Goal: Task Accomplishment & Management: Use online tool/utility

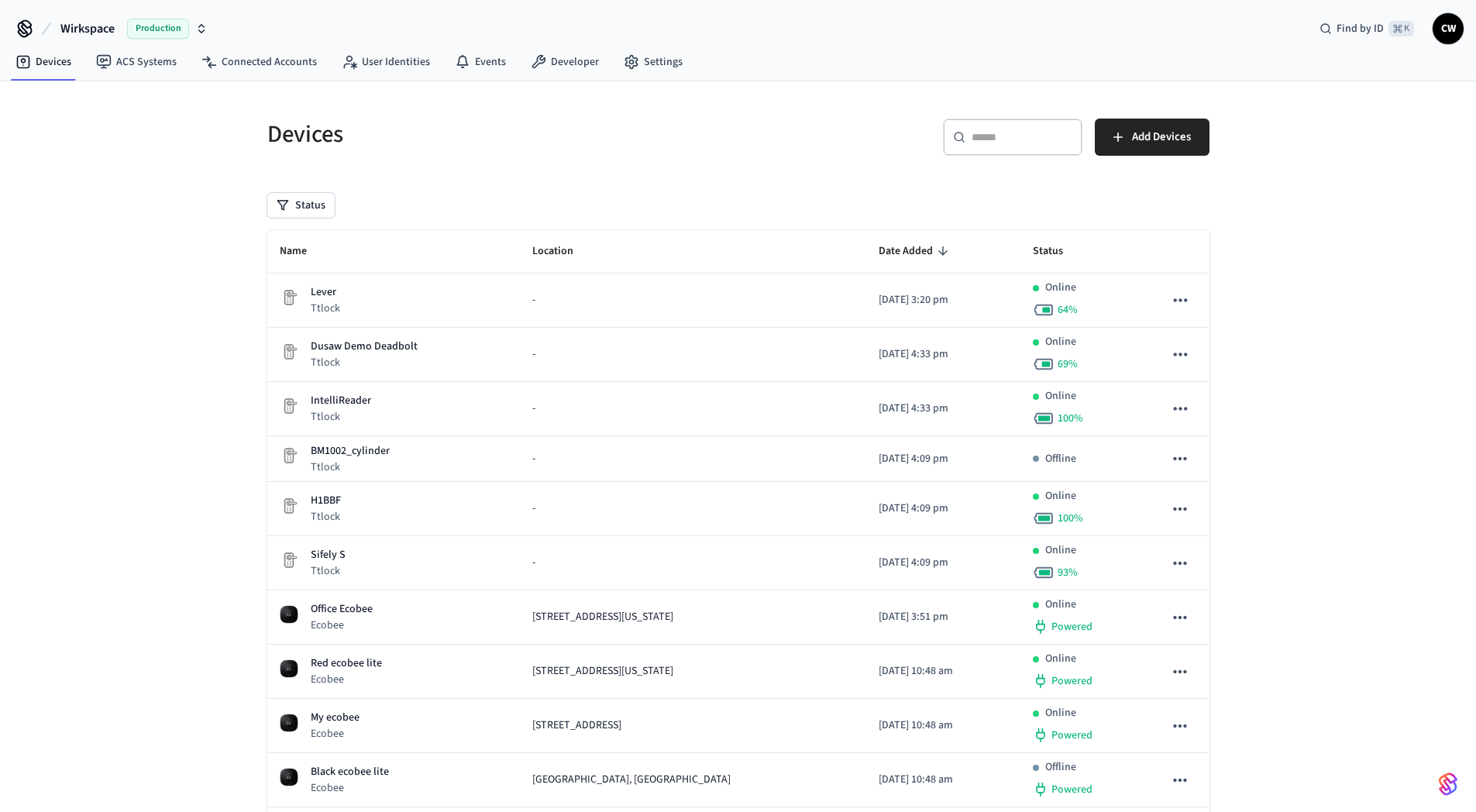
click at [106, 25] on span "Wirkspace" at bounding box center [88, 28] width 55 height 19
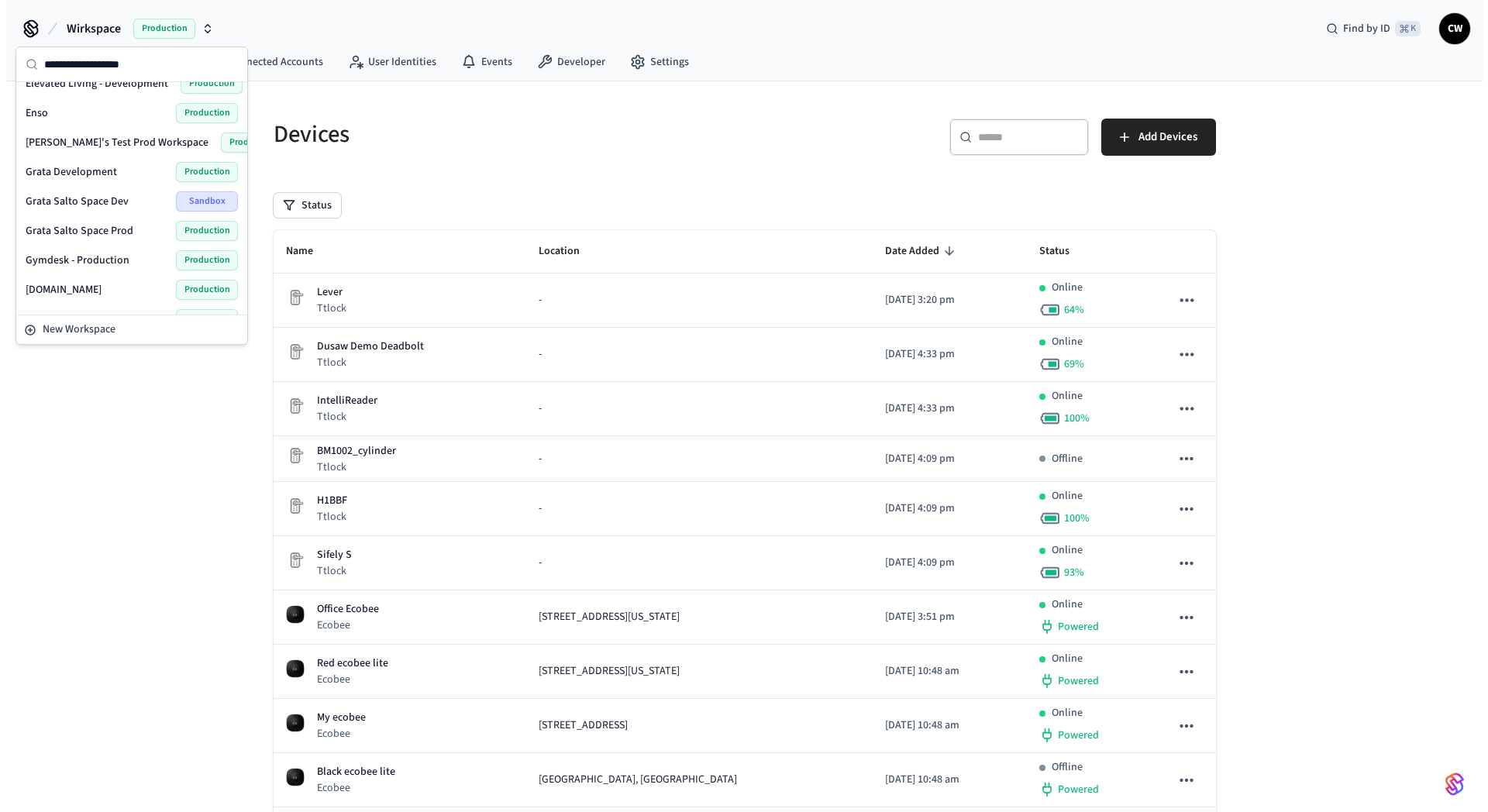
scroll to position [213, 0]
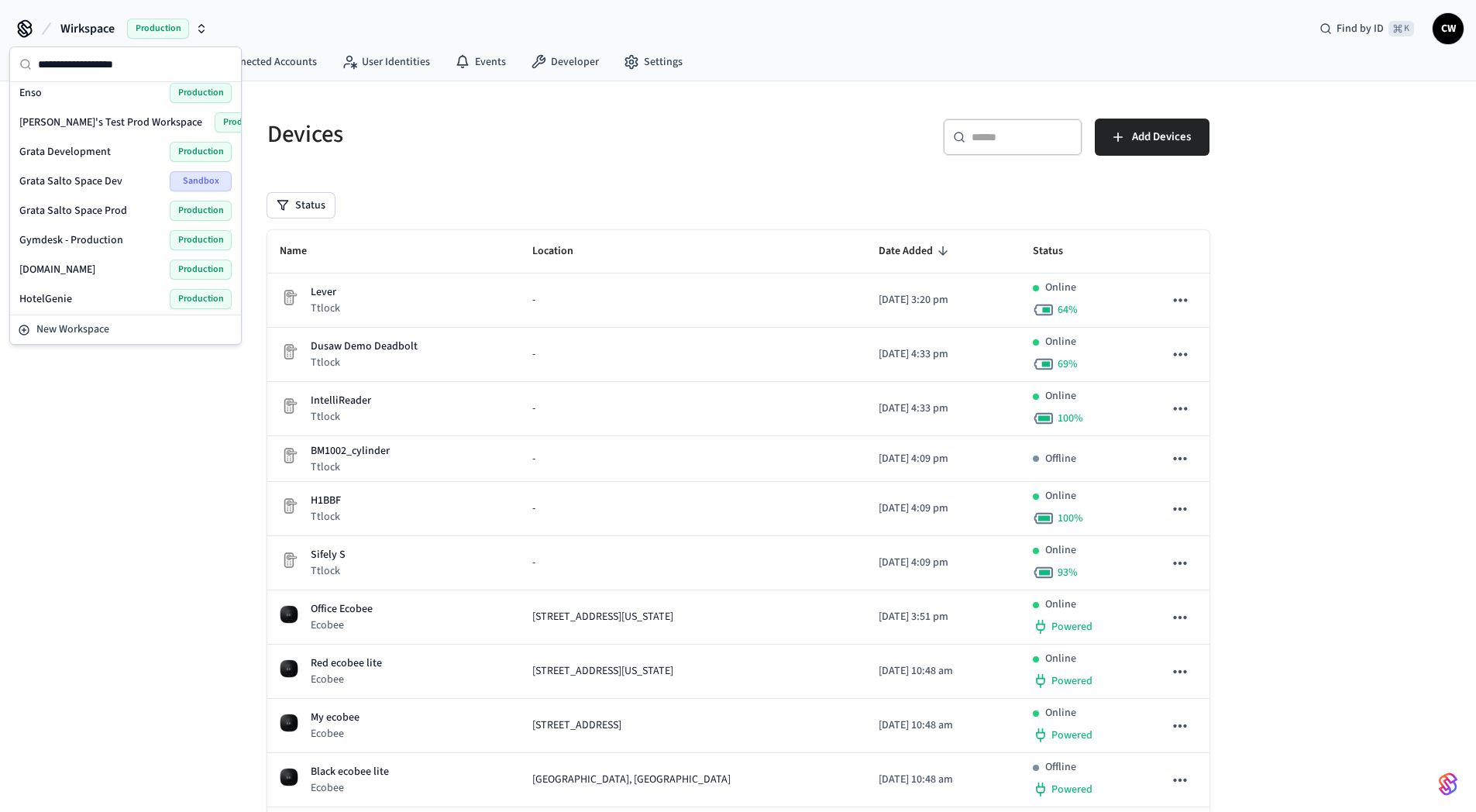
click at [120, 501] on div "Devices ​ ​ Add Devices Status Name Location Date Added Status Lever Ttlock - […" at bounding box center [738, 592] width 1476 height 1023
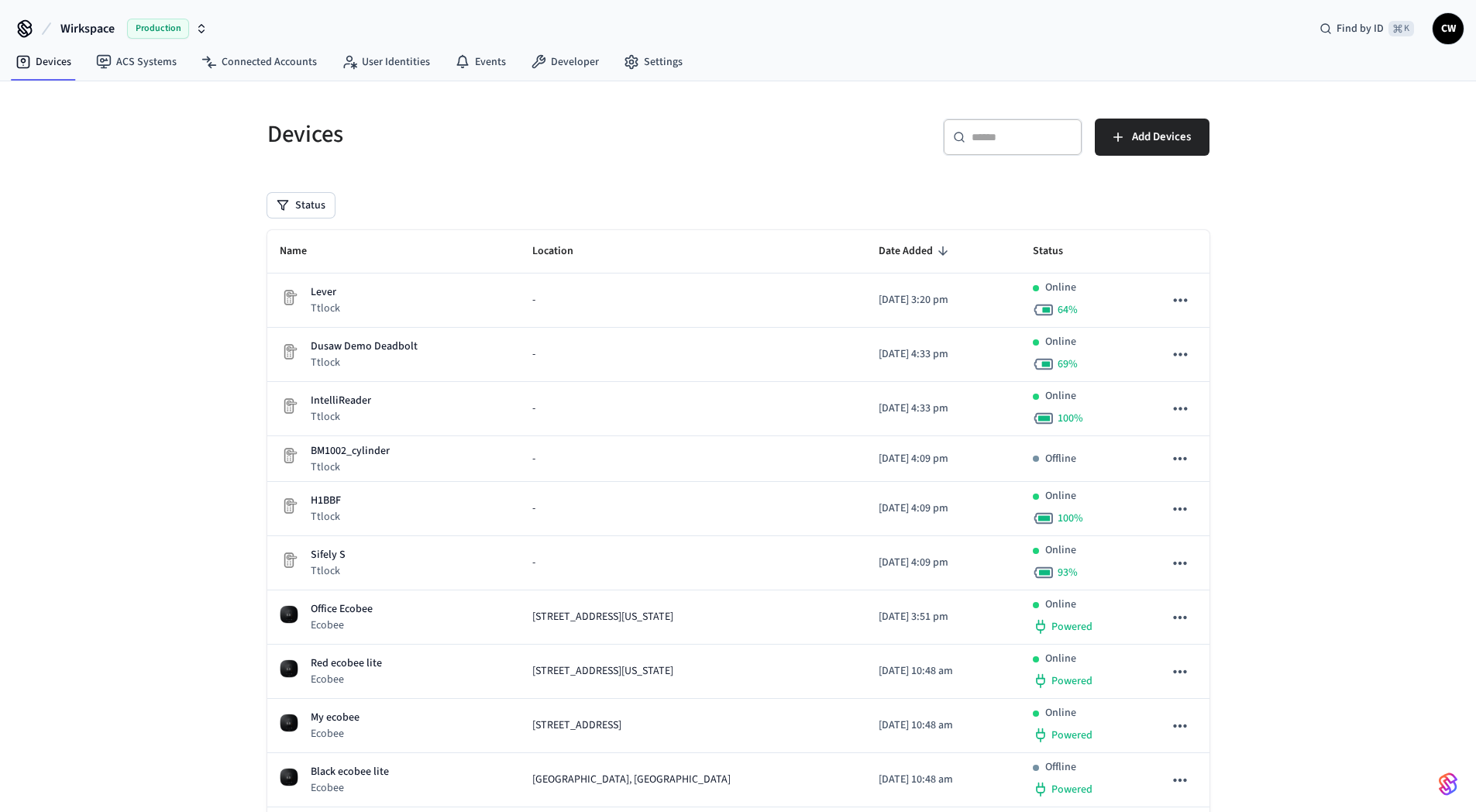
click at [251, 47] on nav "Devices ACS Systems Connected Accounts User Identities Events Developer Settings" at bounding box center [348, 62] width 692 height 36
click at [266, 62] on link "Connected Accounts" at bounding box center [260, 61] width 141 height 28
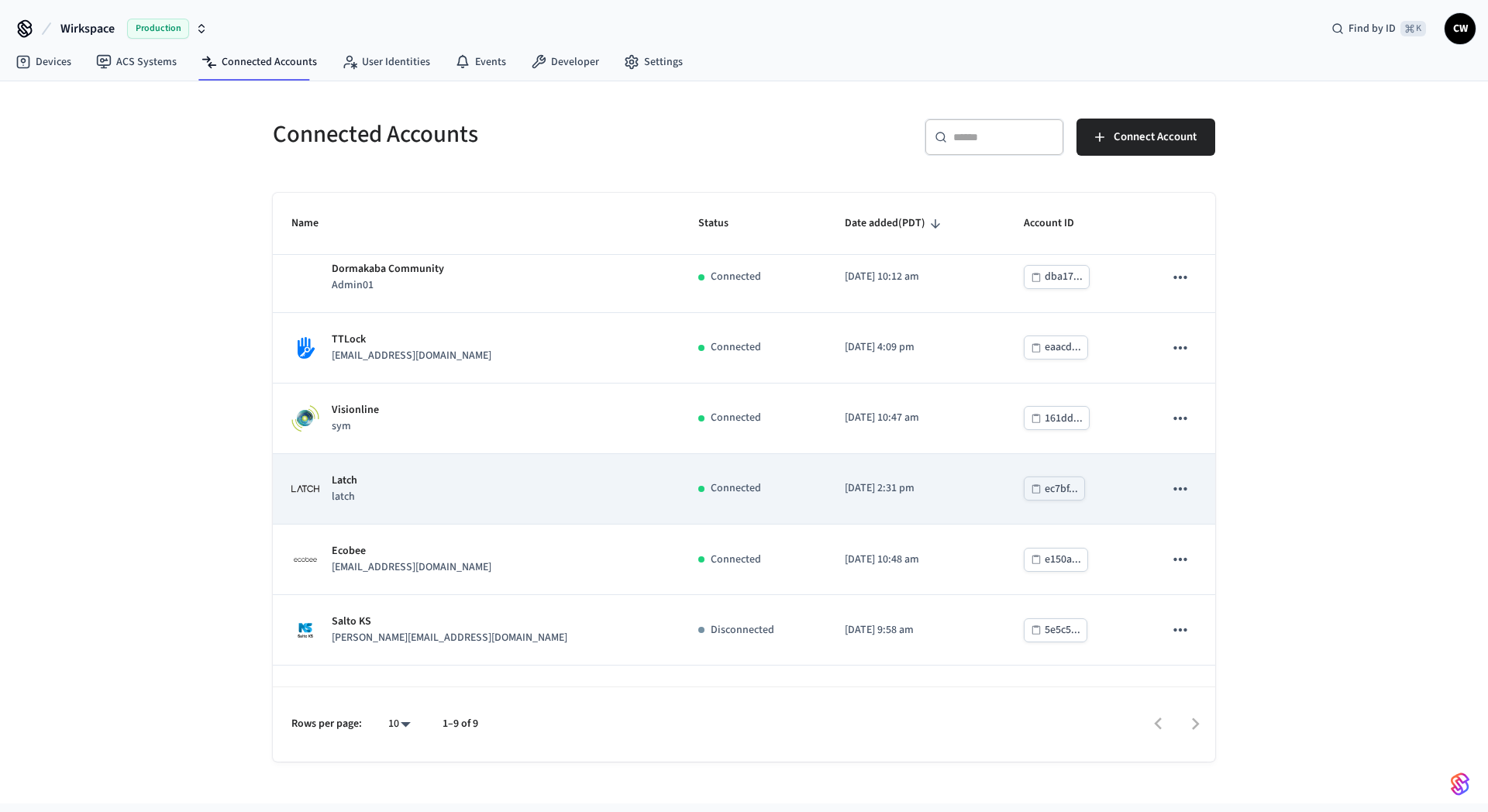
scroll to position [204, 0]
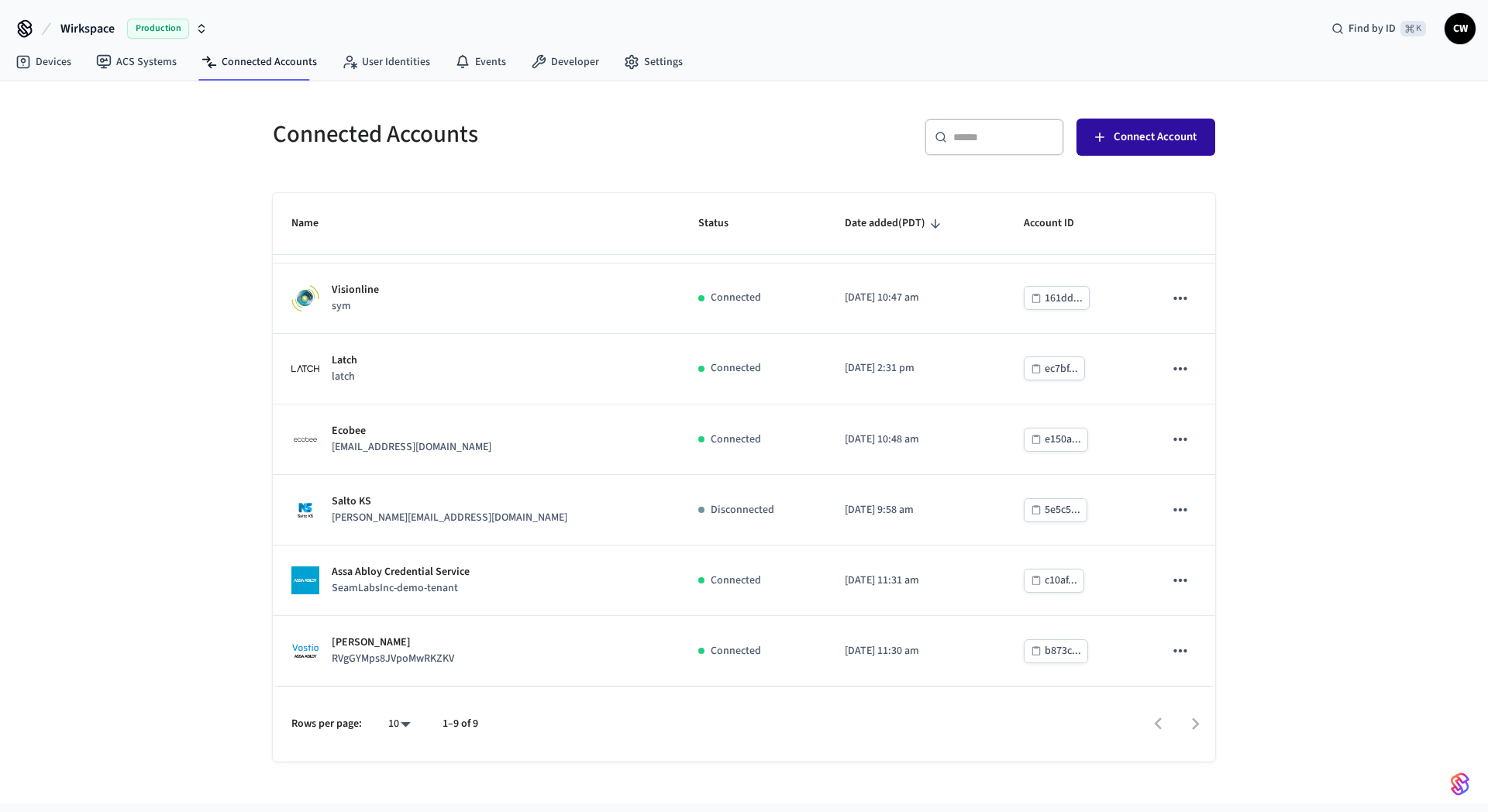
click at [1163, 151] on button "Connect Account" at bounding box center [1145, 137] width 139 height 37
click at [708, 92] on div "Connected Accounts ​ ​ Connect Account Name Status Date added (PDT) Account ID …" at bounding box center [744, 421] width 992 height 680
click at [658, 57] on link "Settings" at bounding box center [653, 61] width 84 height 28
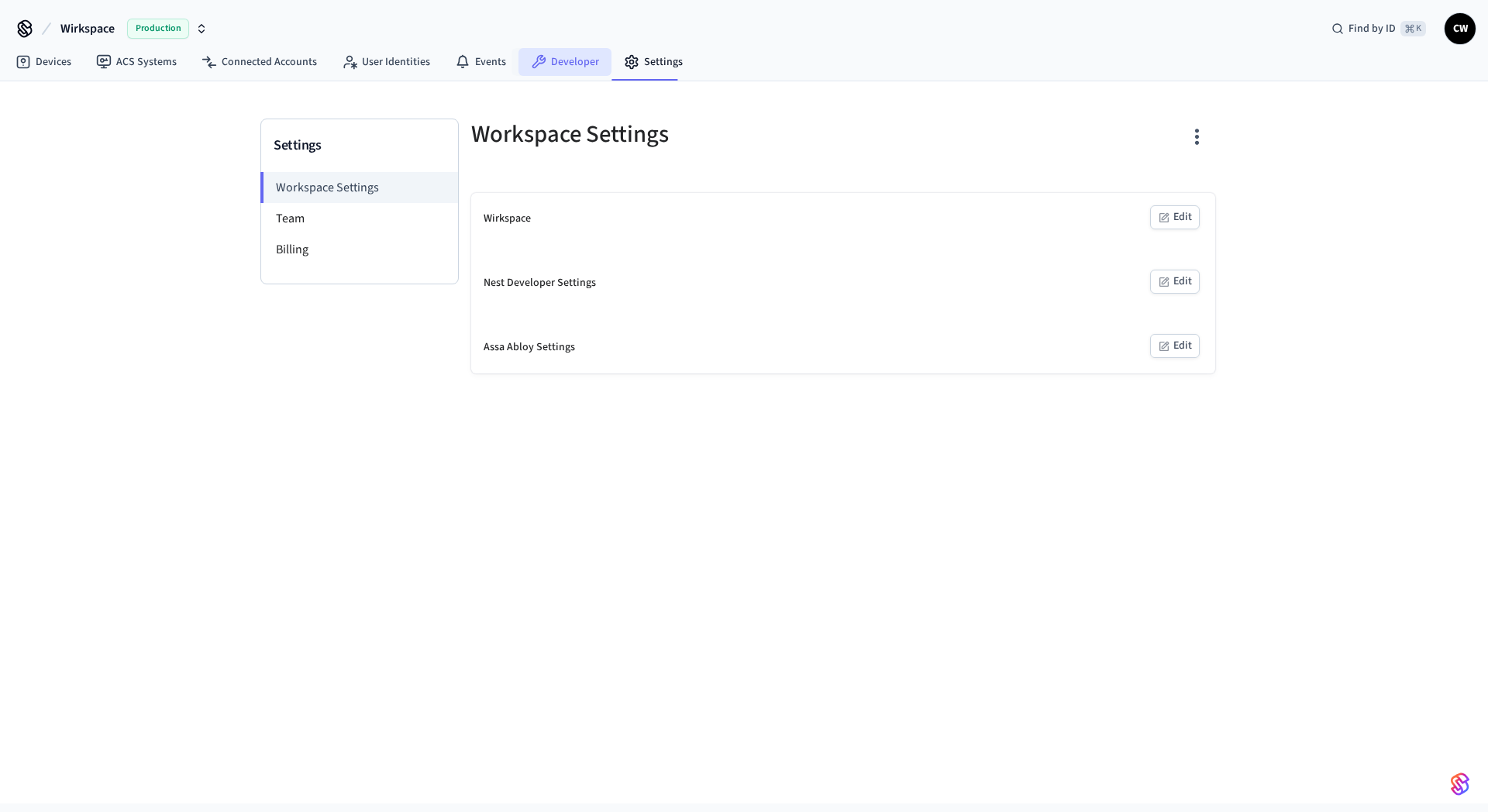
click at [558, 56] on link "Developer" at bounding box center [564, 61] width 93 height 28
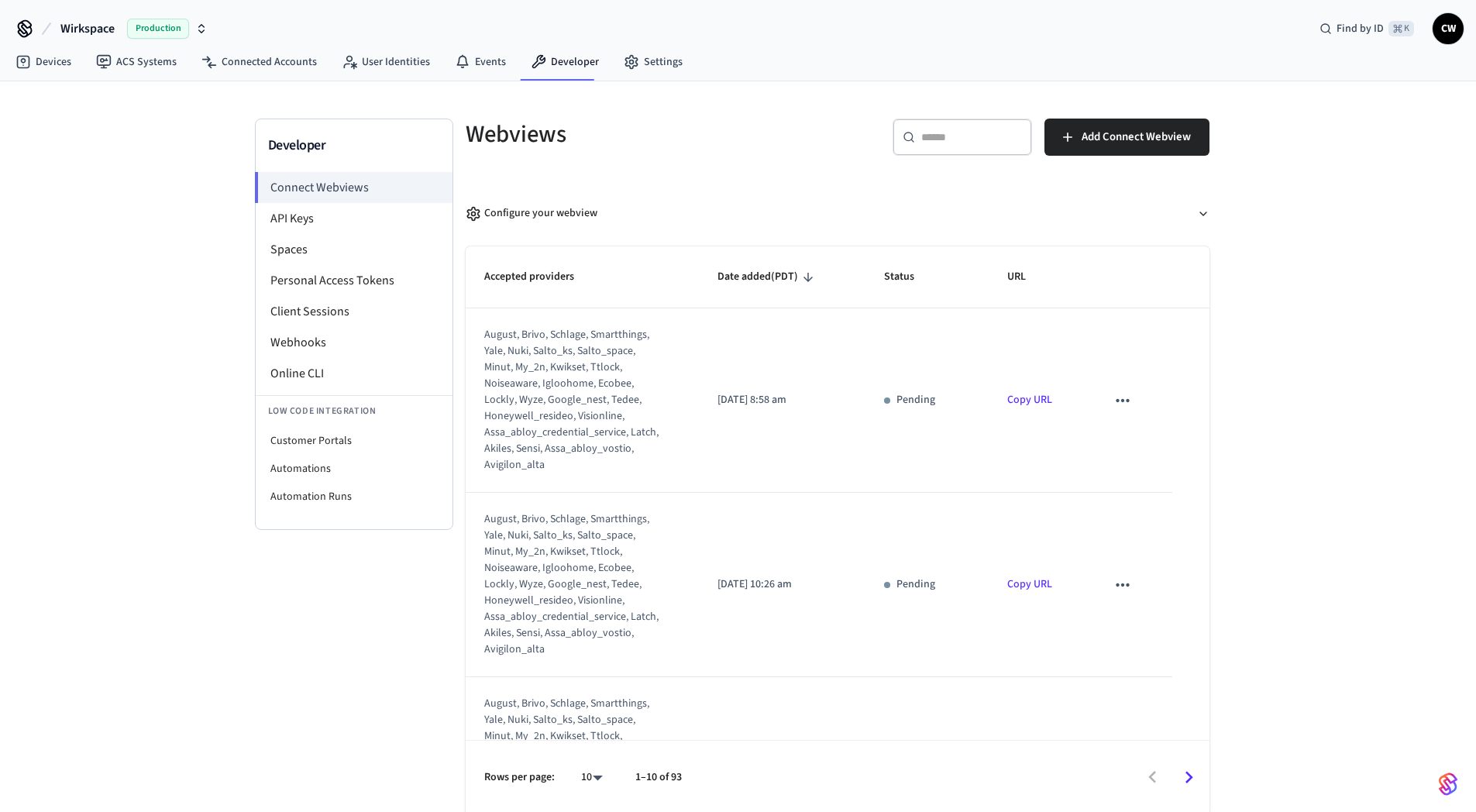
click at [820, 168] on div "Webviews ​ ​ Add Connect Webview Configure your webview Accepted providers Date…" at bounding box center [837, 466] width 768 height 696
click at [1163, 129] on span "Add Connect Webview" at bounding box center [1136, 137] width 109 height 20
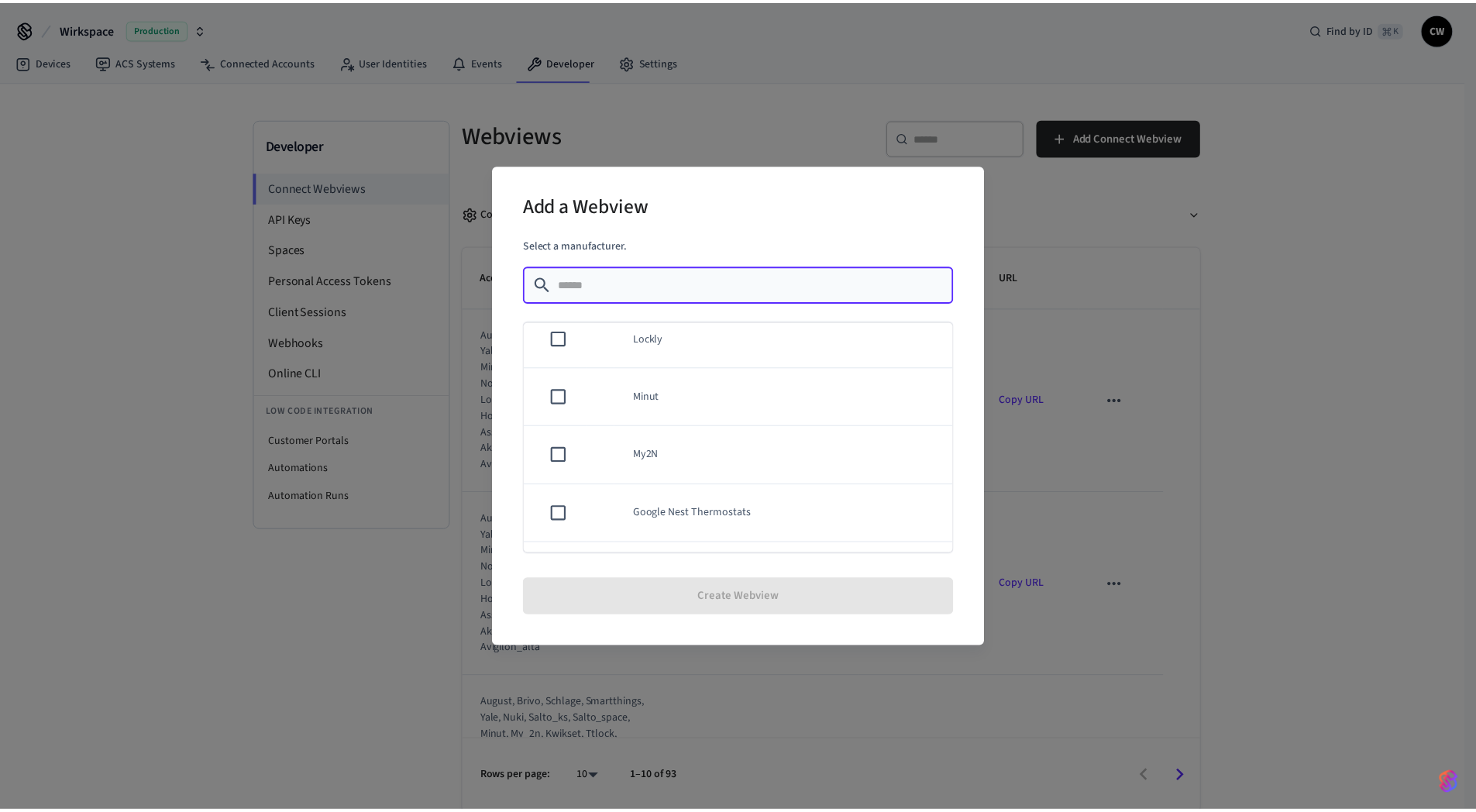
scroll to position [643, 0]
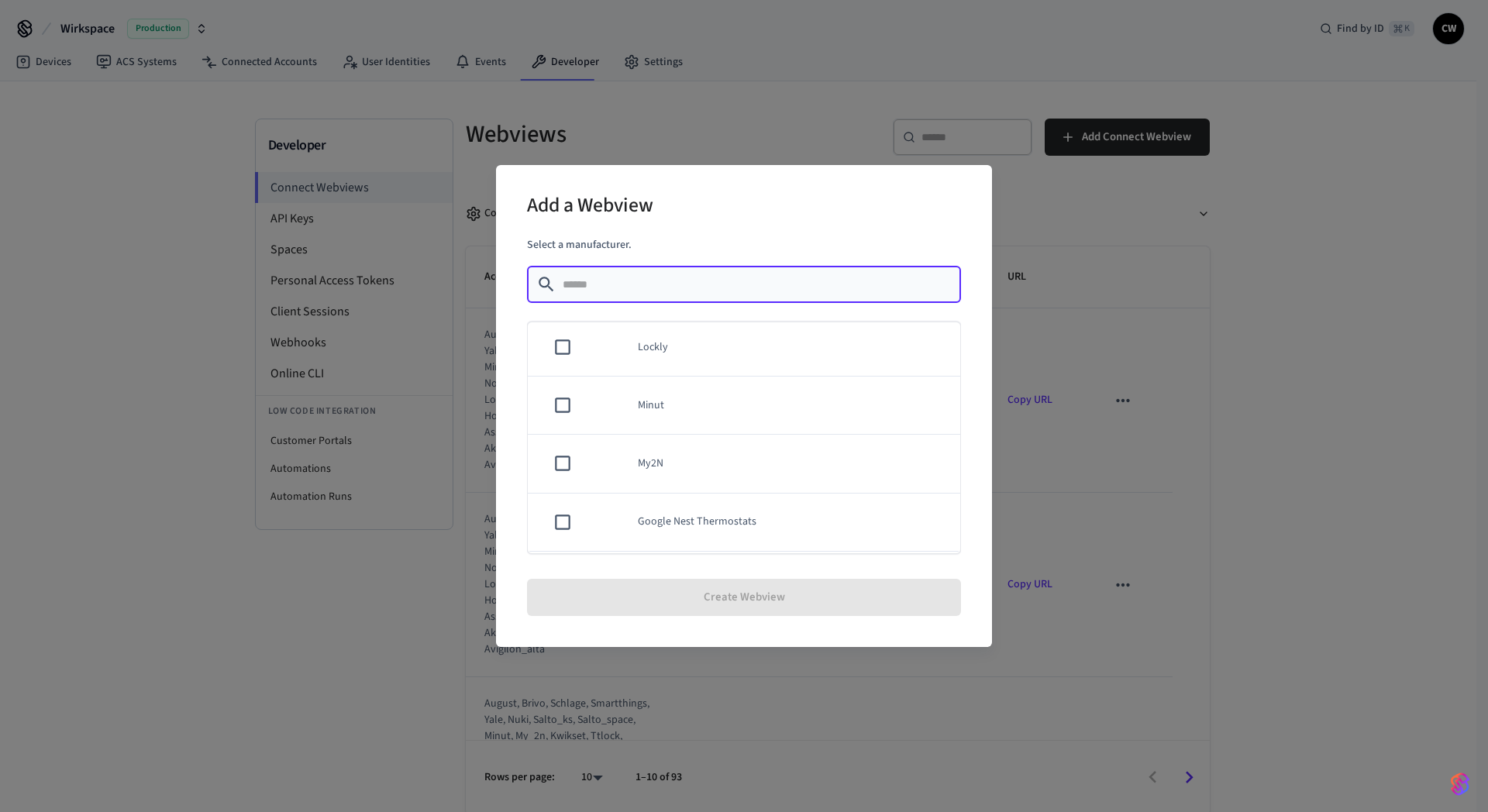
click at [674, 467] on td "My2N" at bounding box center [789, 464] width 341 height 59
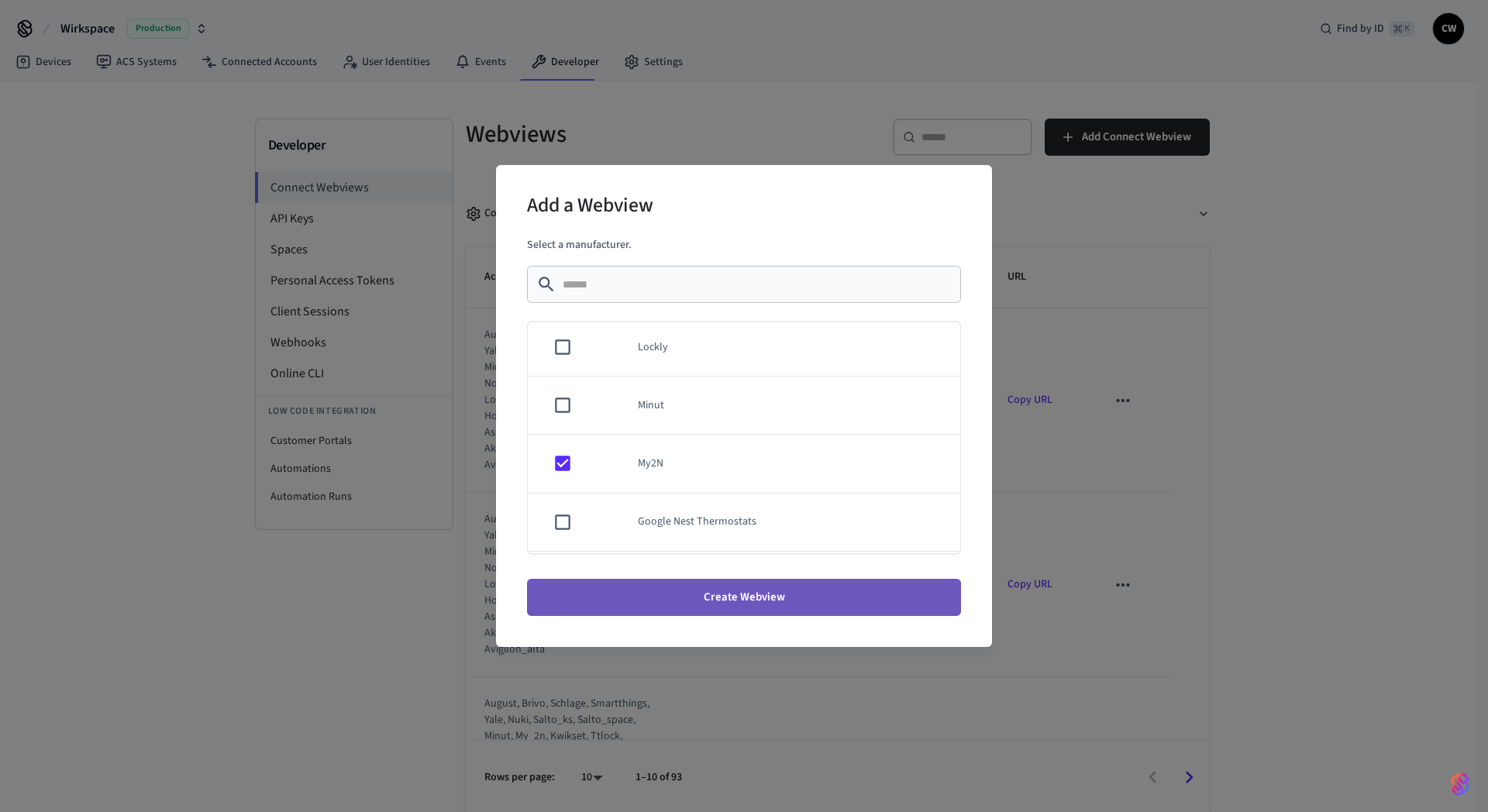
click at [753, 591] on button "Create Webview" at bounding box center [744, 597] width 434 height 37
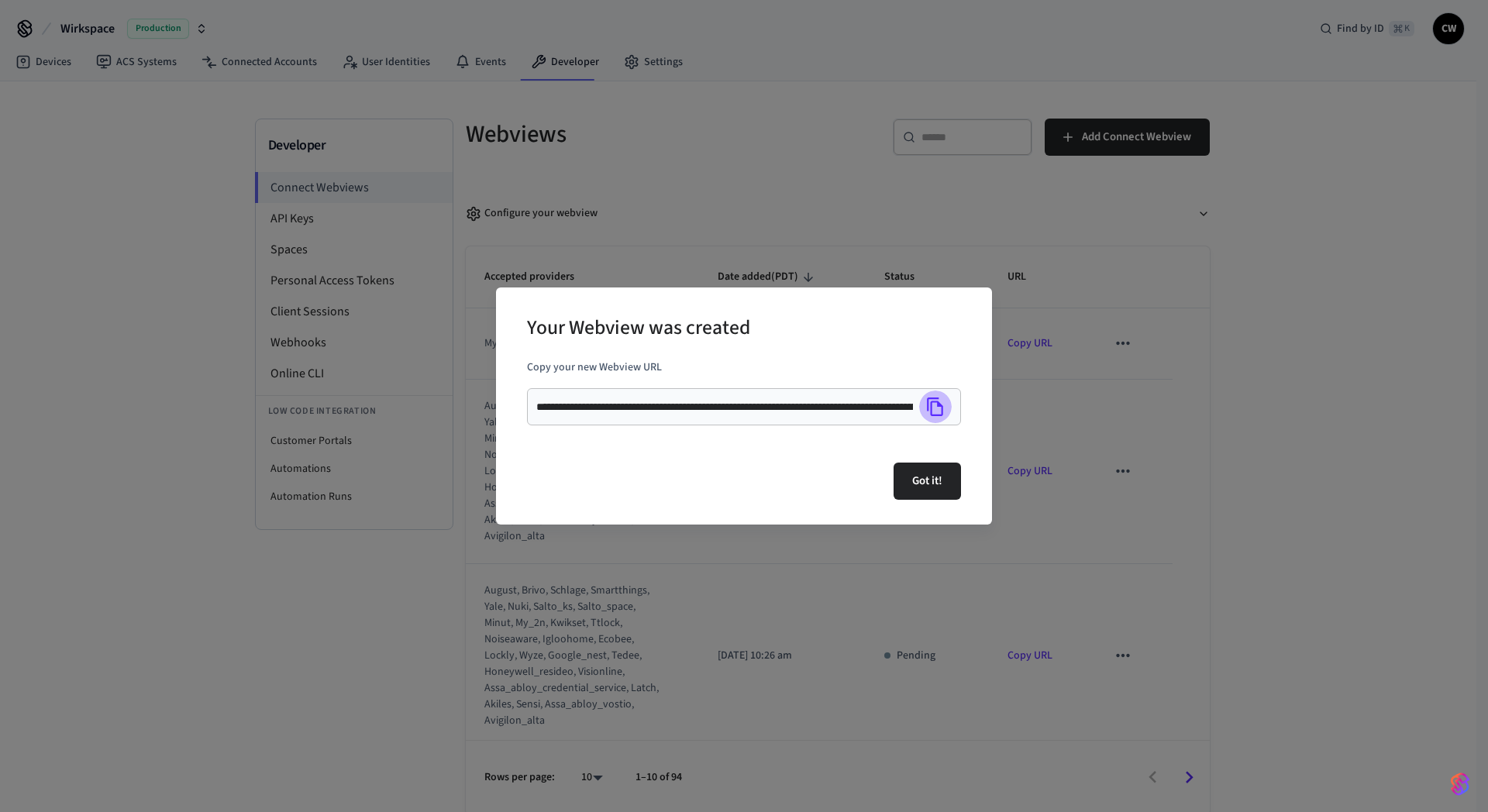
click at [933, 405] on icon "Copy" at bounding box center [935, 406] width 21 height 20
click at [928, 490] on button "Got it!" at bounding box center [927, 481] width 67 height 37
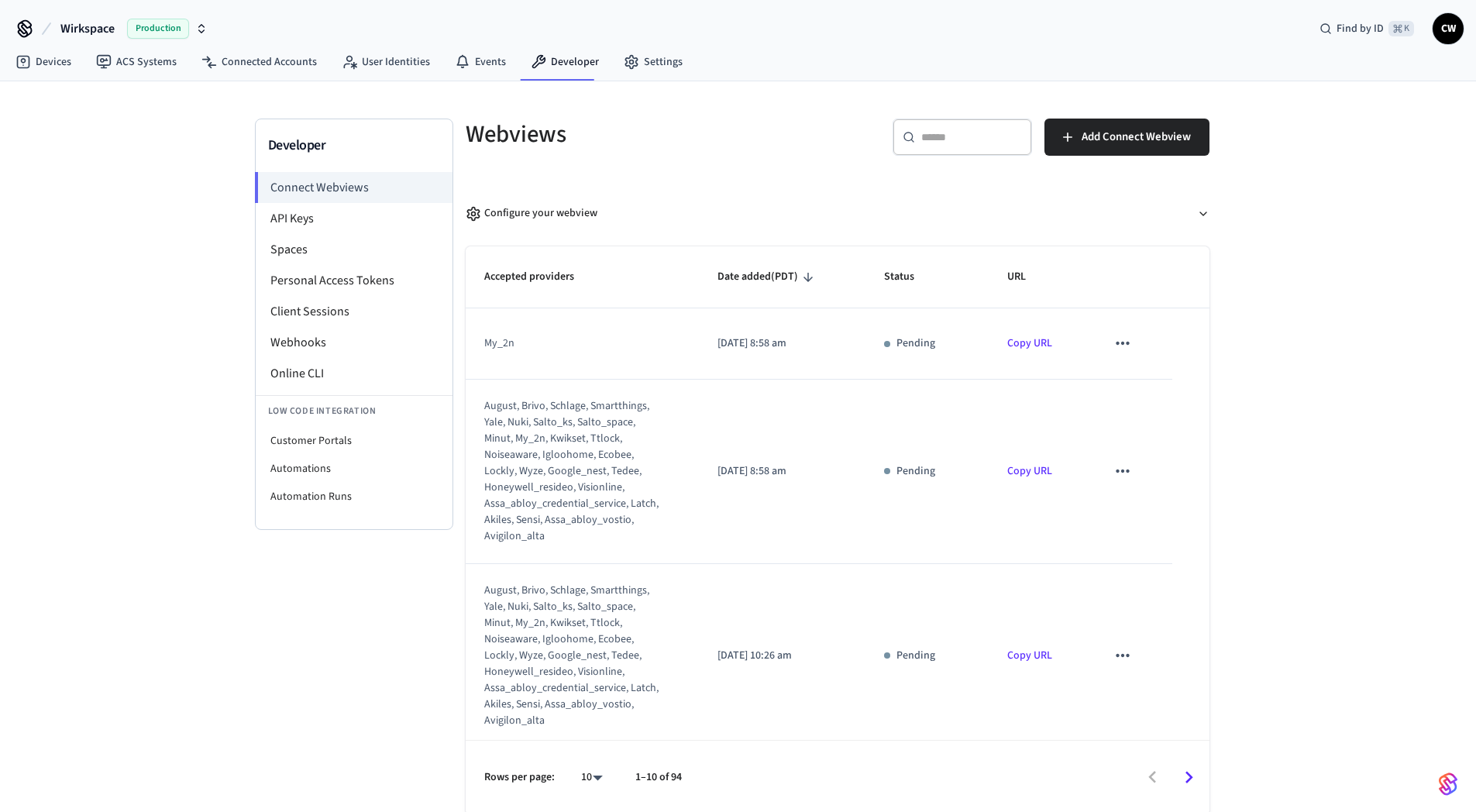
click at [1018, 344] on link "Copy URL" at bounding box center [1030, 344] width 45 height 16
click at [822, 116] on div "Webviews" at bounding box center [637, 134] width 381 height 68
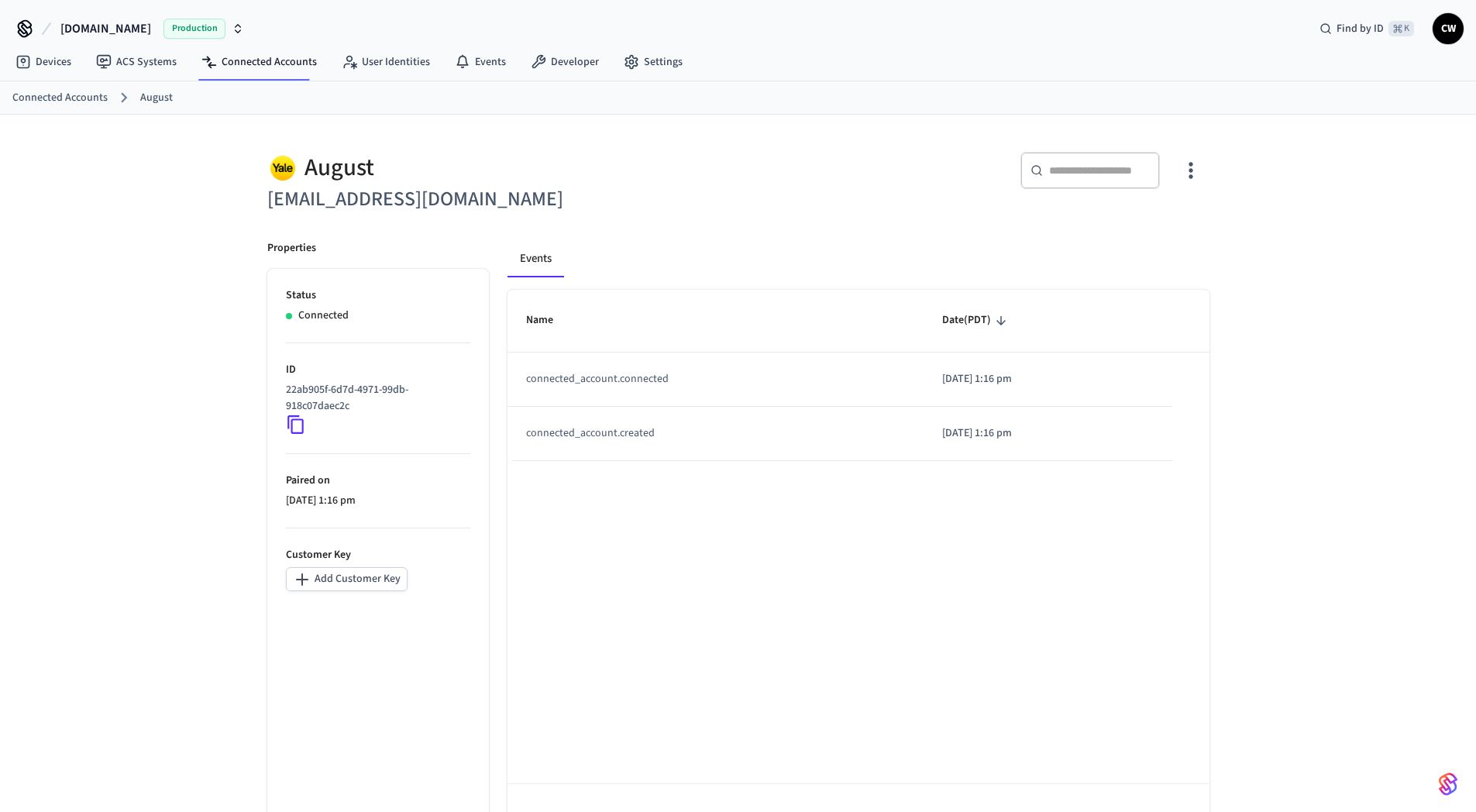
click at [195, 262] on div "August [EMAIL_ADDRESS][DOMAIN_NAME] ​ ​ Properties Status Connected ID 22ab905f…" at bounding box center [738, 486] width 1476 height 744
click at [258, 58] on link "Connected Accounts" at bounding box center [260, 61] width 141 height 28
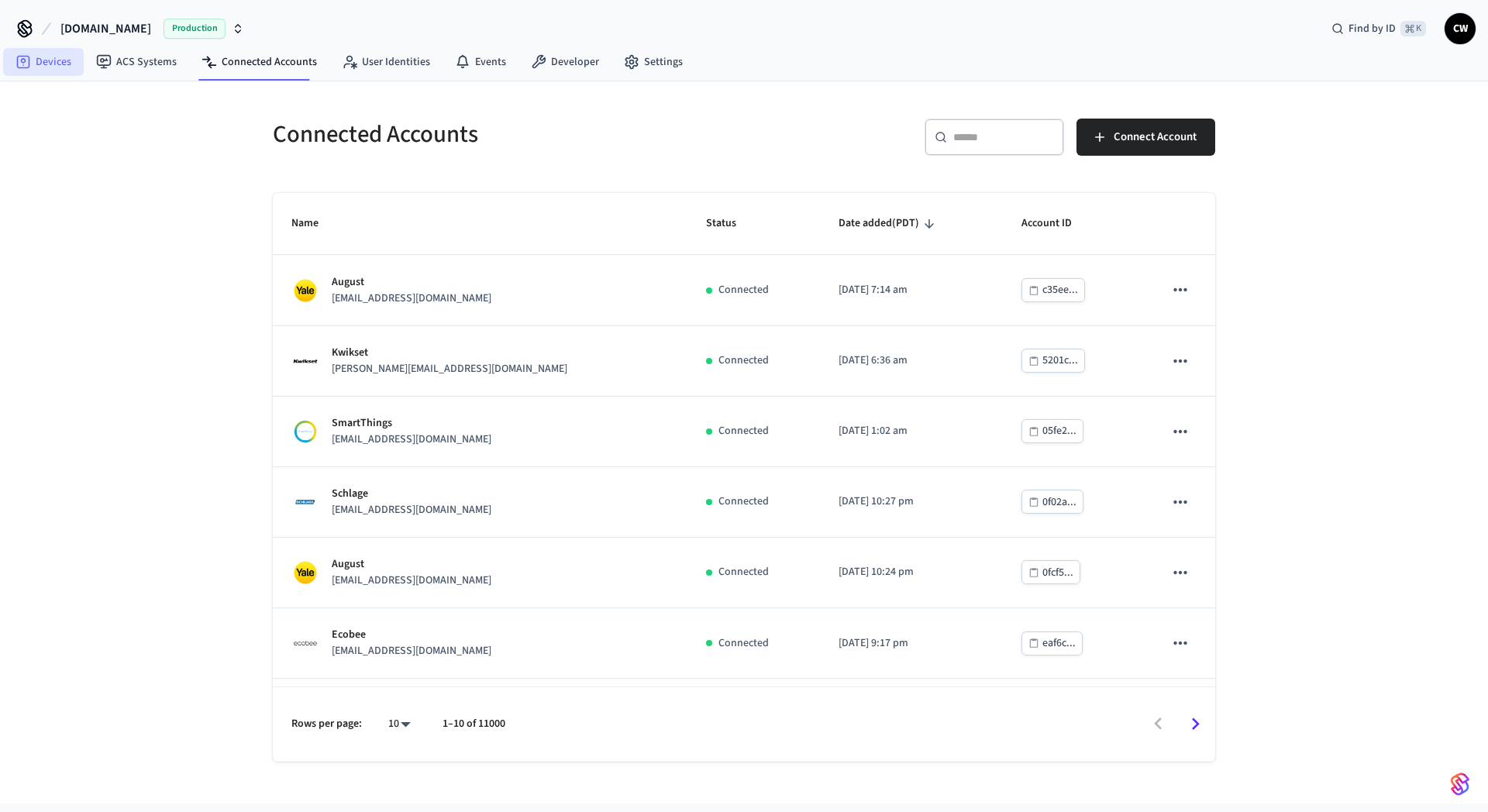
click at [61, 63] on link "Devices" at bounding box center [43, 61] width 81 height 28
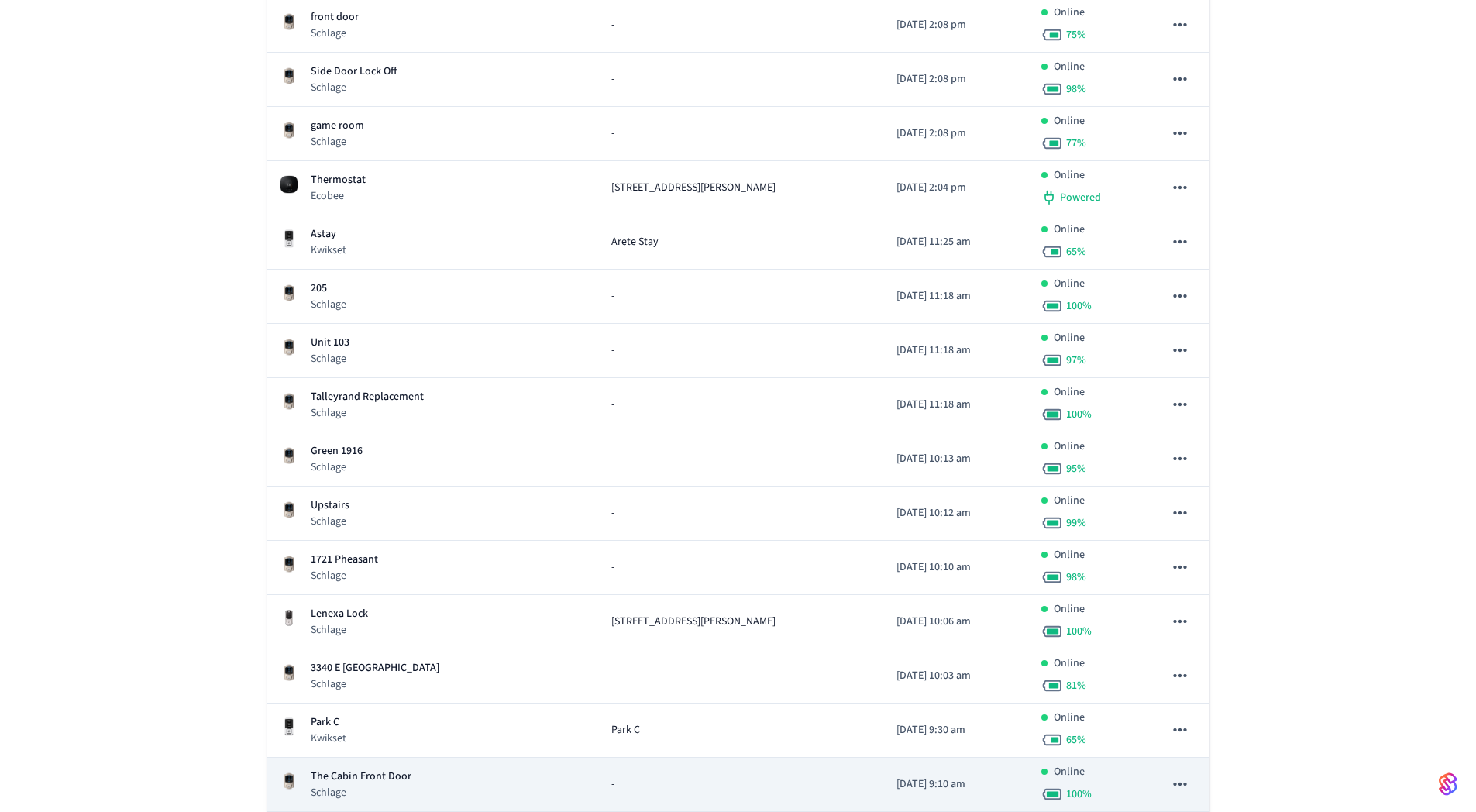
scroll to position [4846, 0]
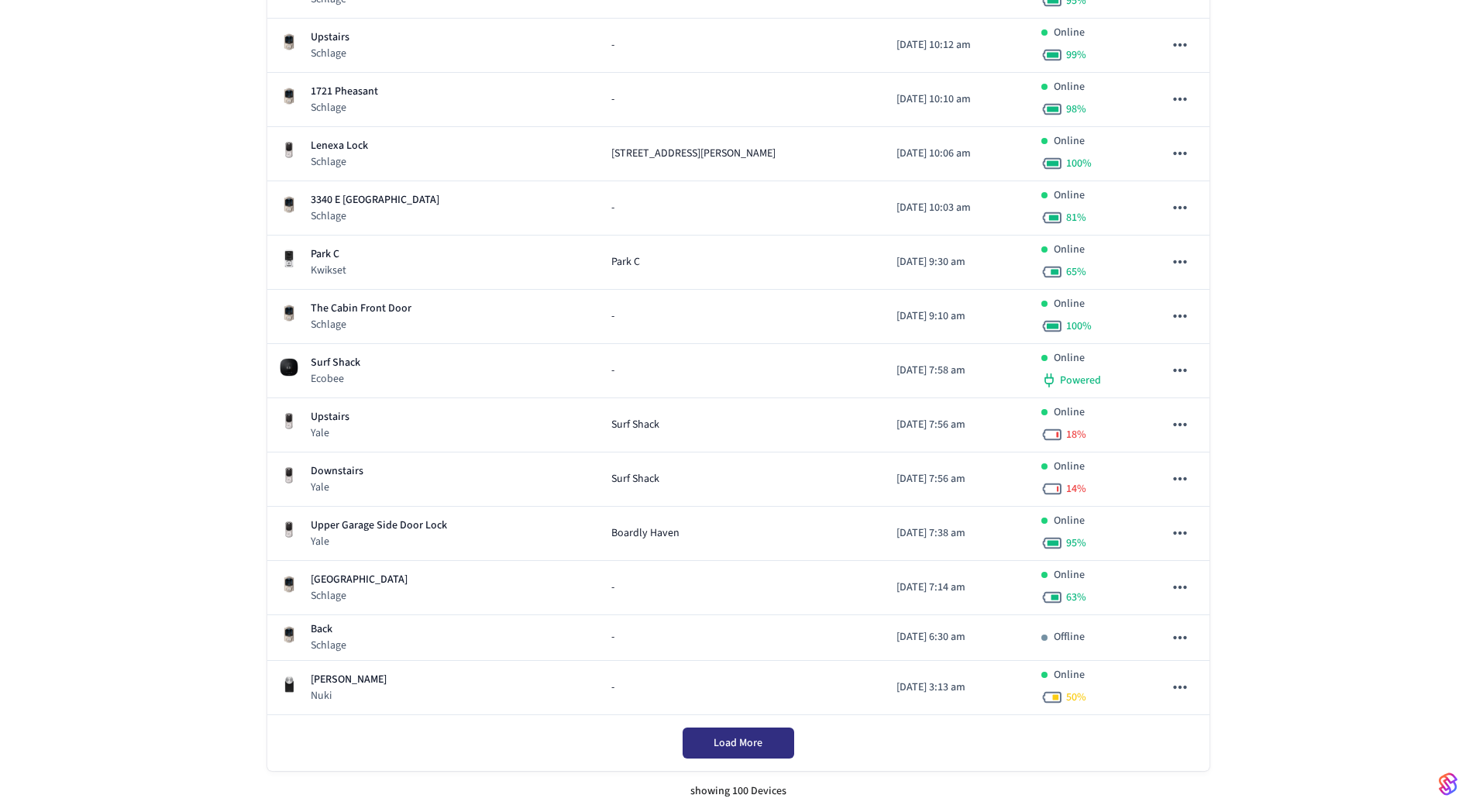
click at [782, 749] on button "Load More" at bounding box center [738, 743] width 111 height 31
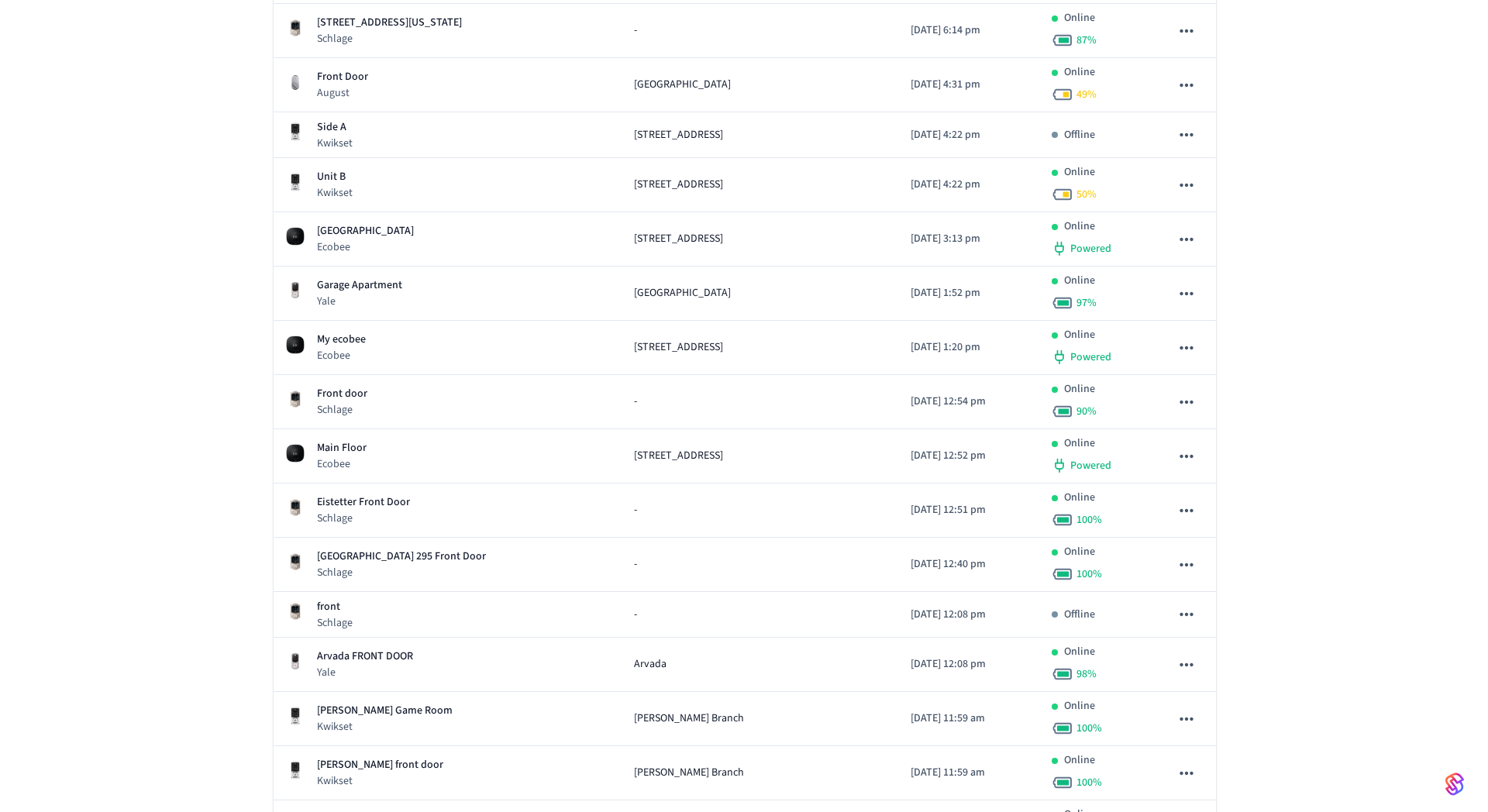
scroll to position [0, 0]
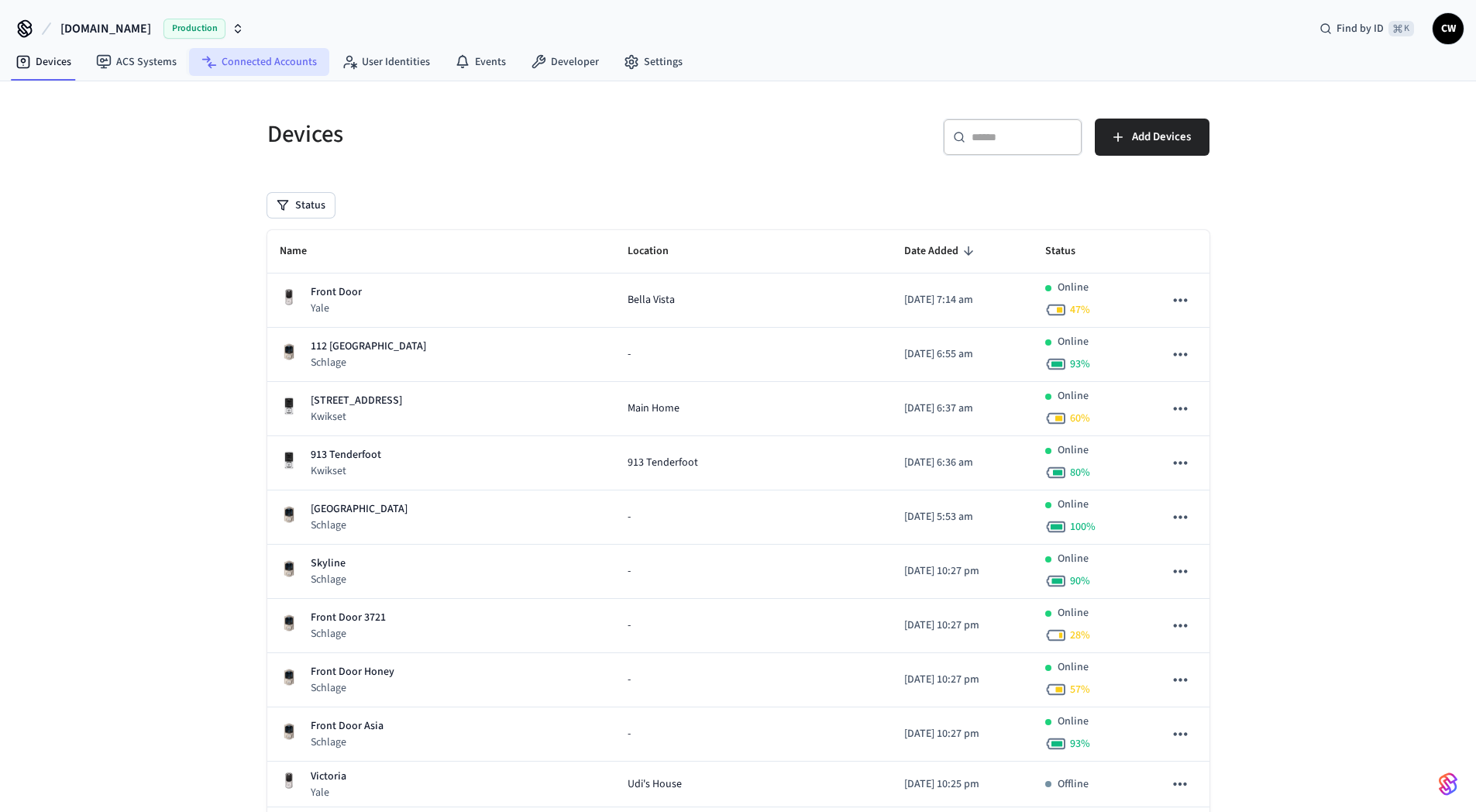
click at [252, 60] on link "Connected Accounts" at bounding box center [260, 61] width 141 height 28
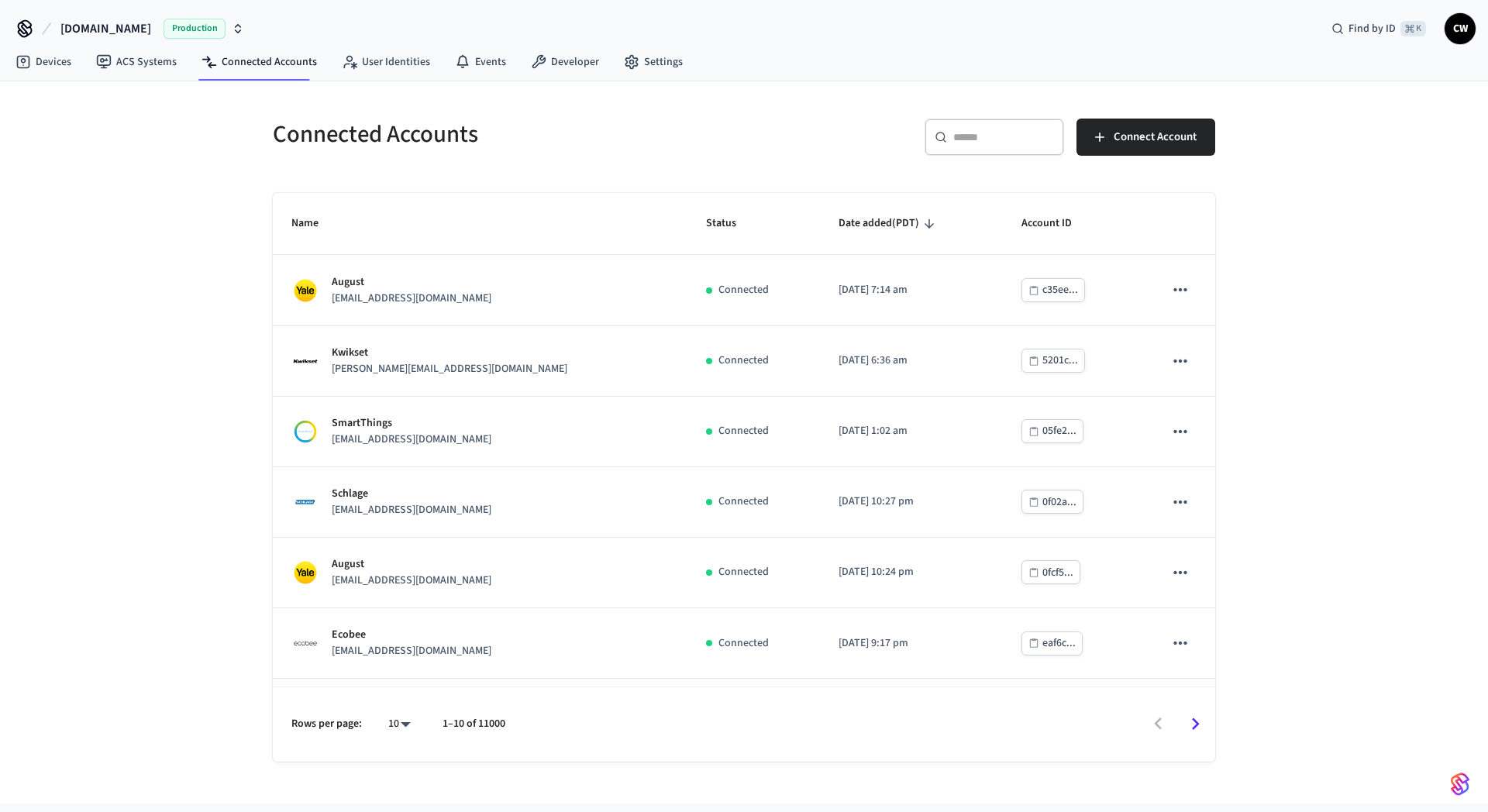
click at [196, 264] on div "Connected Accounts ​ ​ Connect Account Name Status Date added (PDT) Account ID …" at bounding box center [744, 442] width 1488 height 722
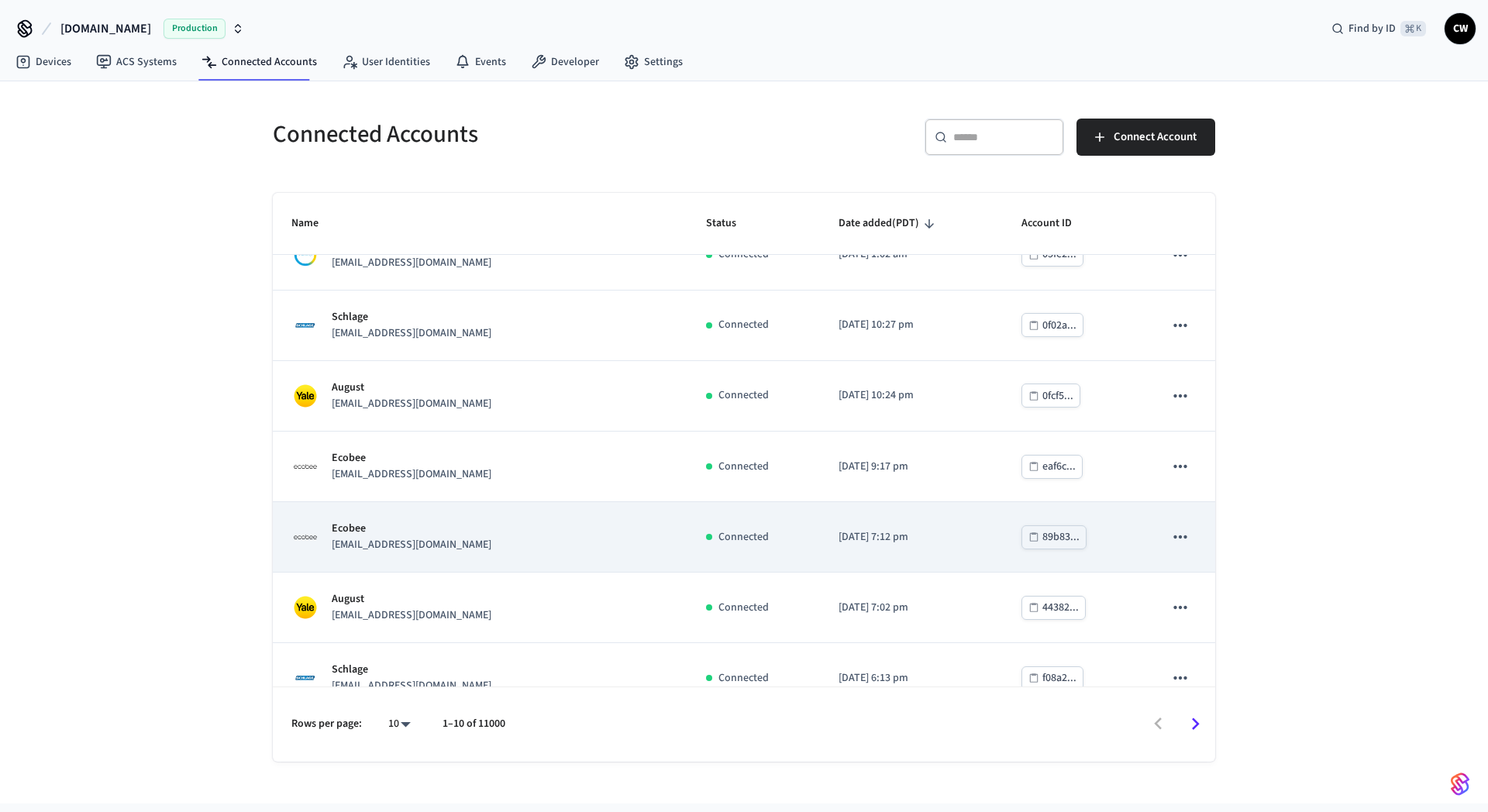
scroll to position [275, 0]
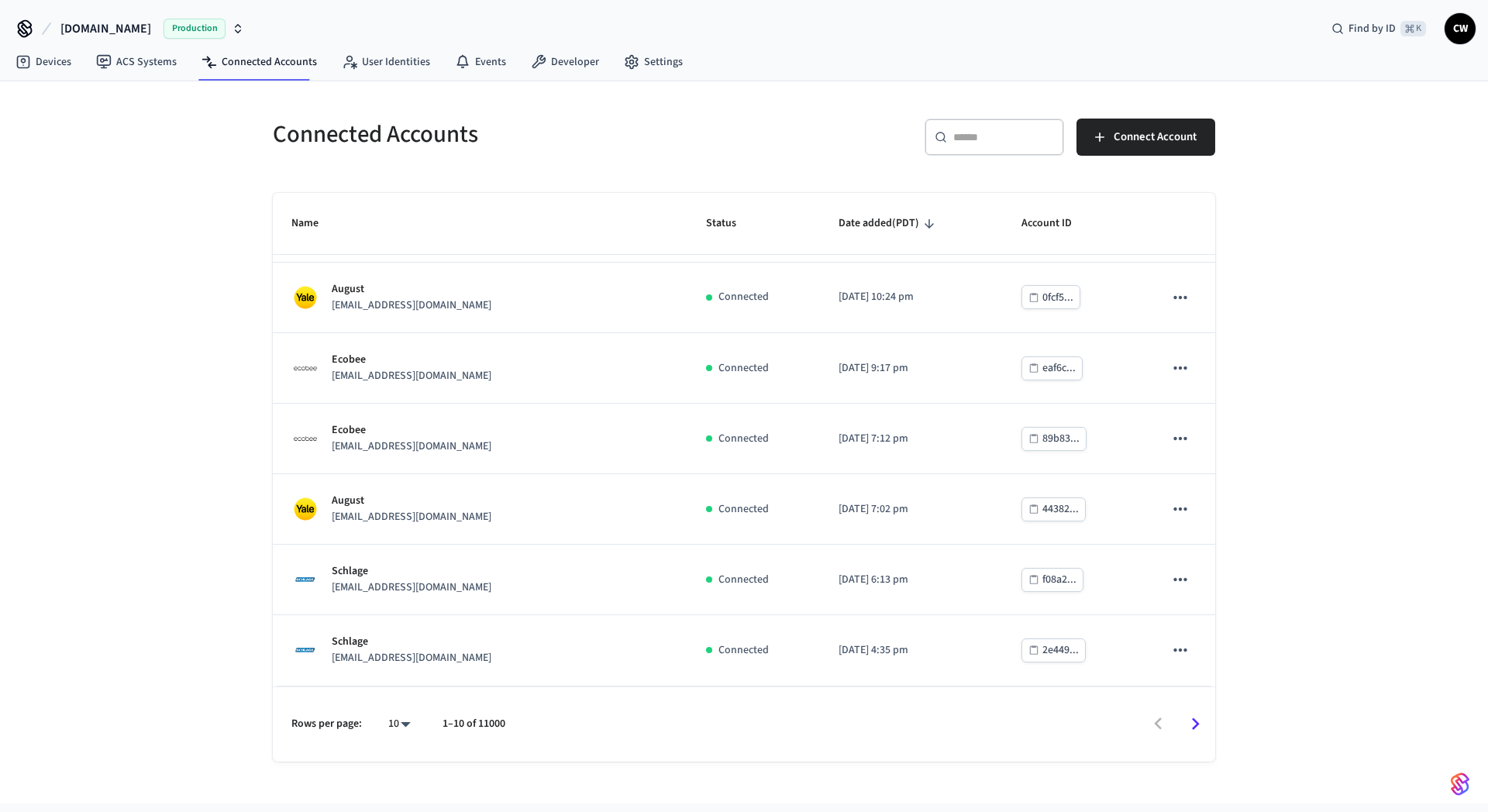
click at [186, 531] on div "Connected Accounts ​ ​ Connect Account Name Status Date added (PDT) Account ID …" at bounding box center [744, 442] width 1488 height 722
click at [220, 317] on div "Connected Accounts ​ ​ Connect Account Name Status Date added (PDT) Account ID …" at bounding box center [744, 442] width 1488 height 722
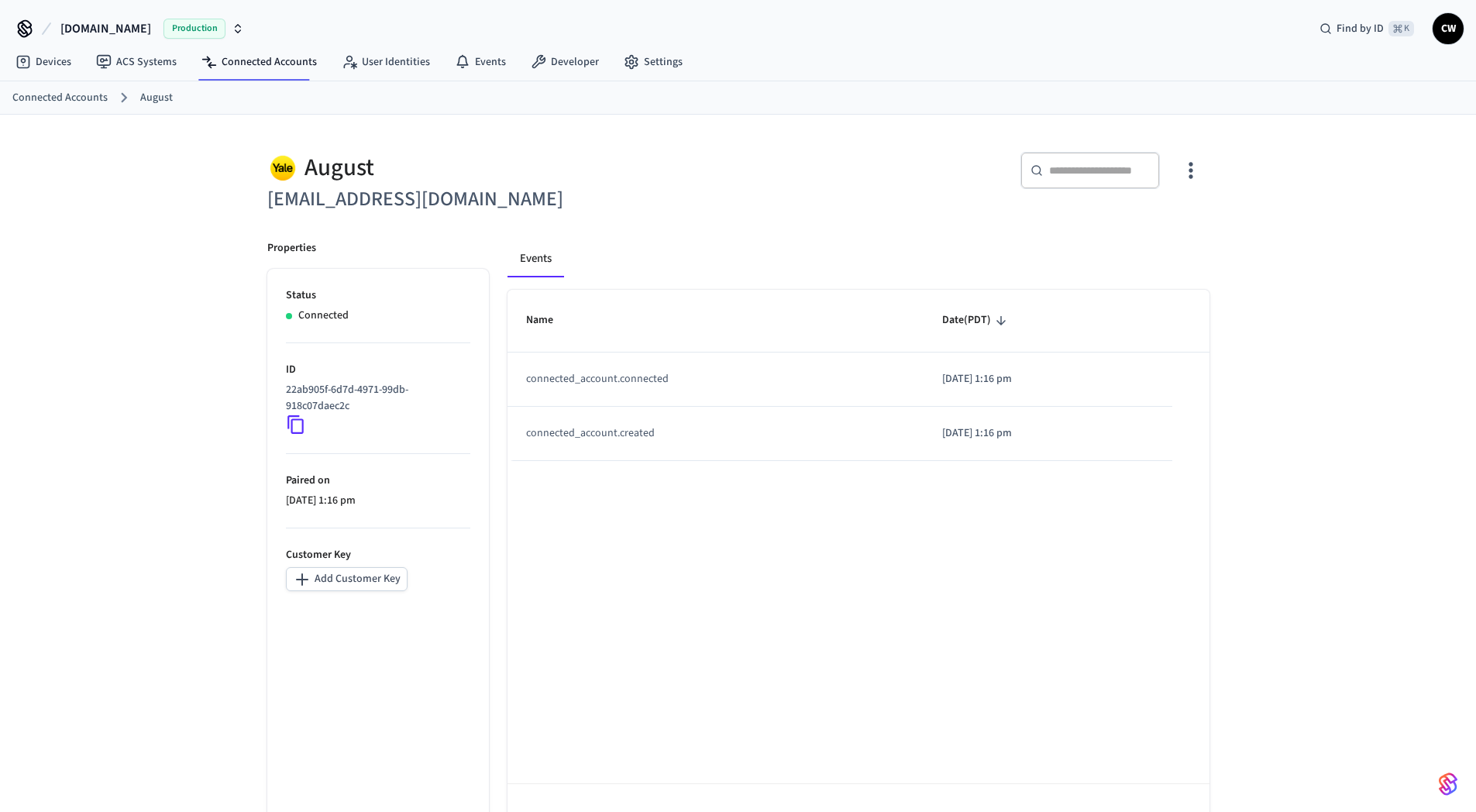
click at [152, 361] on div "August [EMAIL_ADDRESS][DOMAIN_NAME] ​ ​ Properties Status Connected ID 22ab905f…" at bounding box center [738, 486] width 1476 height 744
click at [294, 426] on icon at bounding box center [296, 425] width 20 height 20
click at [164, 313] on div "August [EMAIL_ADDRESS][DOMAIN_NAME] ​ ​ Properties Status Connected ID 22ab905f…" at bounding box center [738, 486] width 1476 height 744
